Goal: Information Seeking & Learning: Learn about a topic

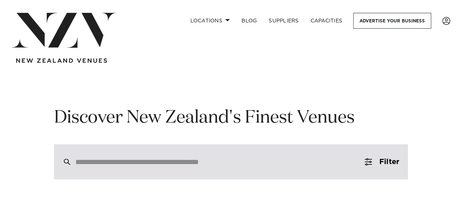
click at [163, 164] on input "search" at bounding box center [215, 162] width 280 height 8
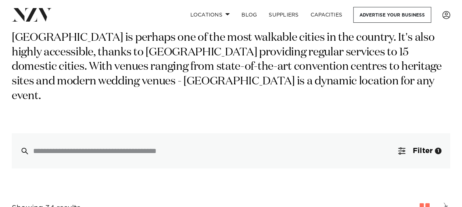
scroll to position [147, 0]
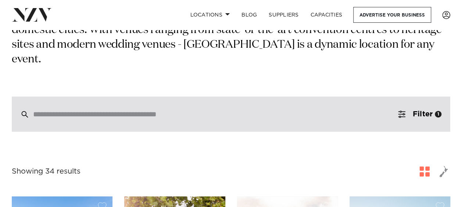
click at [118, 110] on input "search" at bounding box center [215, 114] width 364 height 8
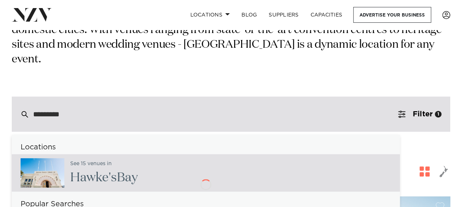
type input "**********"
click at [116, 170] on h2 "Hawke's Bay" at bounding box center [104, 178] width 68 height 17
type input "**********"
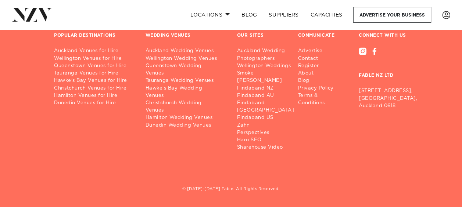
scroll to position [1754, 0]
click at [185, 84] on link "Hawke's Bay Wedding Venues" at bounding box center [185, 91] width 80 height 15
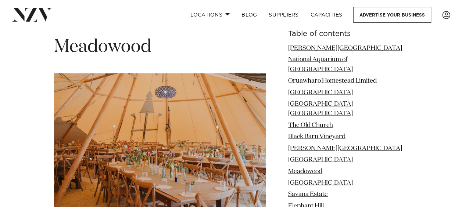
scroll to position [3417, 0]
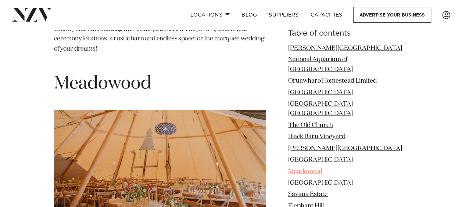
click at [322, 168] on link "Meadowood" at bounding box center [305, 171] width 34 height 6
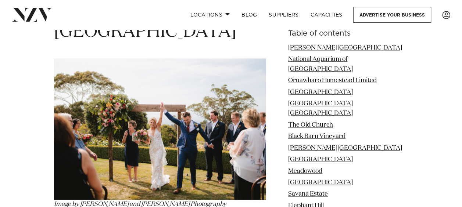
scroll to position [3199, 0]
